Goal: Task Accomplishment & Management: Complete application form

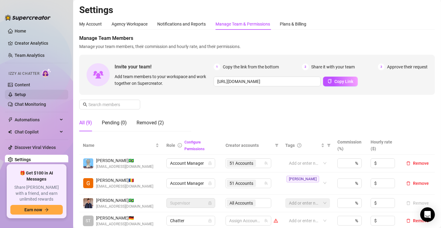
click at [26, 93] on link "Setup" at bounding box center [20, 94] width 11 height 5
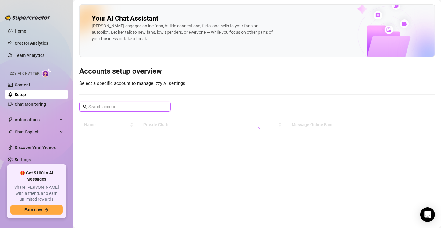
click at [126, 110] on input "text" at bounding box center [125, 107] width 74 height 7
click at [27, 85] on link "Content" at bounding box center [23, 85] width 16 height 5
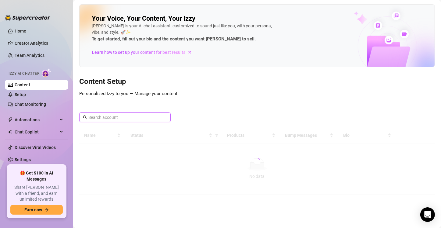
click at [104, 118] on input "text" at bounding box center [125, 117] width 74 height 7
type input "ivy"
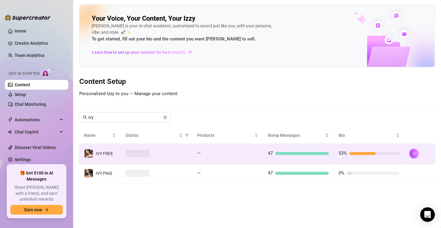
click at [150, 155] on span at bounding box center [137, 153] width 24 height 7
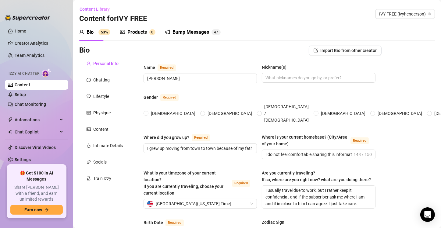
radio input "true"
type input "[DATE]"
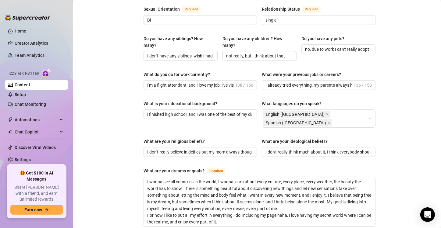
scroll to position [365, 0]
